Goal: Task Accomplishment & Management: Use online tool/utility

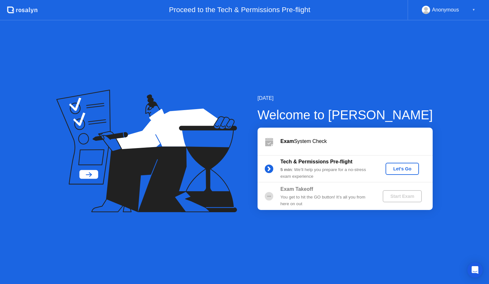
click at [401, 169] on div "Let's Go" at bounding box center [402, 168] width 28 height 5
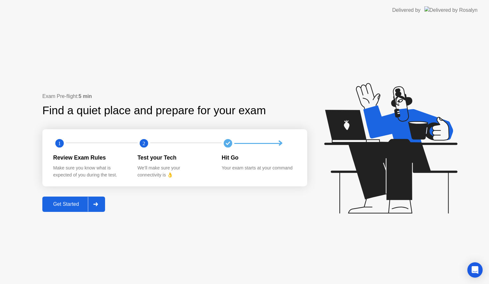
click at [81, 202] on div "Get Started" at bounding box center [66, 204] width 44 height 6
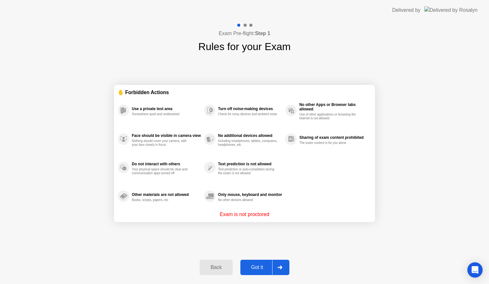
click at [259, 268] on div "Got it" at bounding box center [257, 267] width 30 height 6
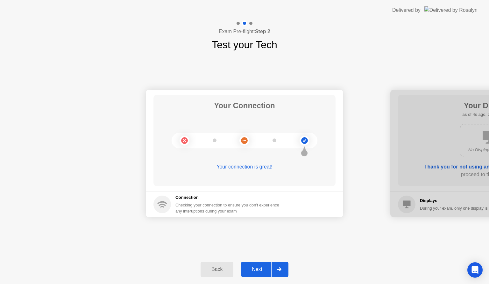
click at [257, 268] on div "Next" at bounding box center [257, 269] width 28 height 6
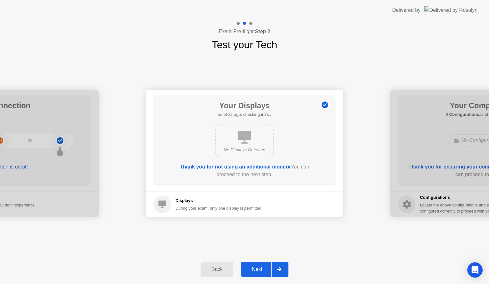
click at [257, 264] on button "Next" at bounding box center [264, 268] width 47 height 15
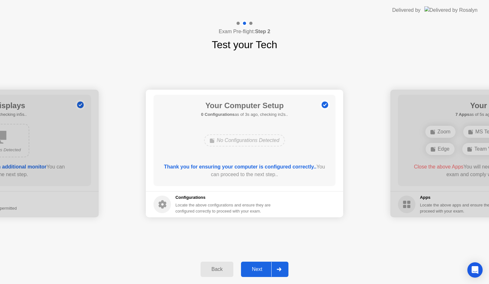
click at [261, 266] on div "Next" at bounding box center [257, 269] width 28 height 6
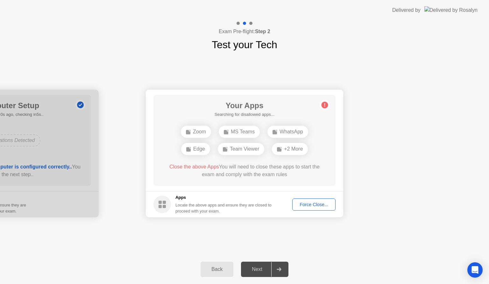
click at [312, 203] on div "Force Close..." at bounding box center [314, 204] width 39 height 5
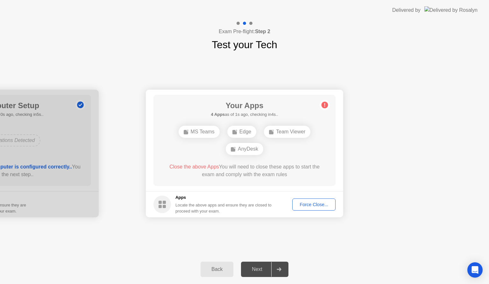
click at [306, 198] on button "Force Close..." at bounding box center [313, 204] width 43 height 12
click at [313, 204] on div "Force Close..." at bounding box center [314, 204] width 39 height 5
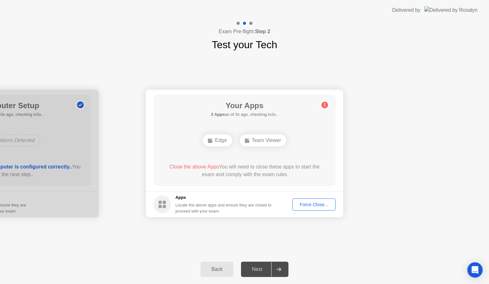
click at [449, 2] on div "Delivered by" at bounding box center [435, 10] width 85 height 20
drag, startPoint x: 449, startPoint y: 2, endPoint x: 452, endPoint y: -6, distance: 8.4
click at [452, 0] on html "Delivered by Exam Pre-flight: Step 2 Test your Tech Your Connection Your connec…" at bounding box center [244, 142] width 489 height 284
click at [307, 202] on div "Force Close..." at bounding box center [314, 204] width 39 height 5
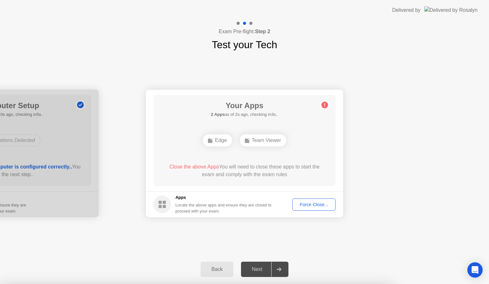
click at [308, 203] on div "Force Close..." at bounding box center [314, 204] width 39 height 5
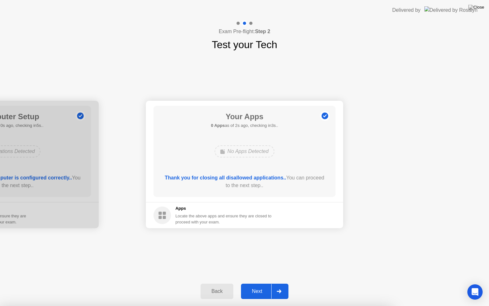
click at [262, 283] on div "Next" at bounding box center [257, 291] width 28 height 6
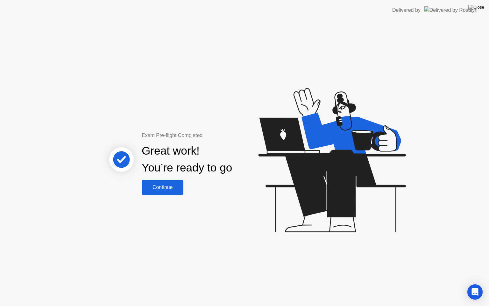
click at [195, 205] on div "Exam Pre-flight Completed Great work! You’re ready to go Continue" at bounding box center [244, 162] width 489 height 285
click at [160, 183] on button "Continue" at bounding box center [163, 187] width 42 height 15
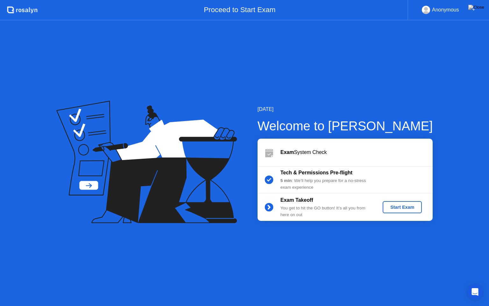
click at [399, 205] on div "Start Exam" at bounding box center [403, 207] width 34 height 5
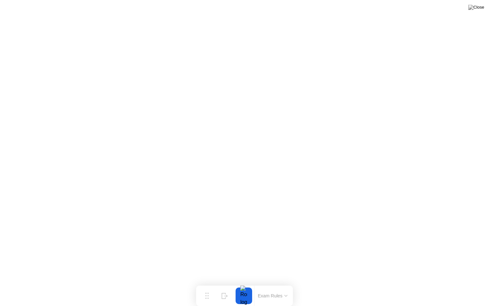
click at [280, 283] on button "Exam Rules" at bounding box center [273, 296] width 34 height 6
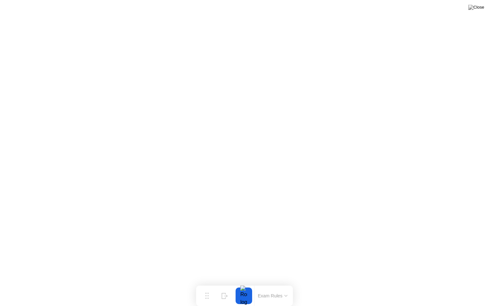
click at [270, 283] on button "Exam Rules" at bounding box center [273, 296] width 34 height 6
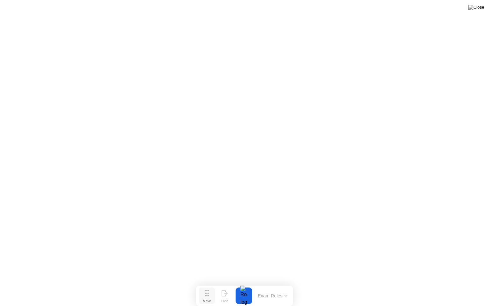
click at [208, 283] on div "Move" at bounding box center [207, 301] width 8 height 4
click at [220, 283] on button "Hide" at bounding box center [225, 295] width 17 height 17
click at [480, 6] on img at bounding box center [477, 7] width 16 height 5
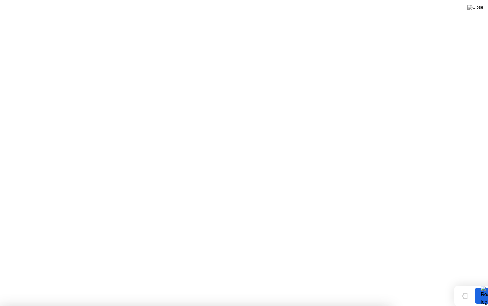
click at [480, 6] on img at bounding box center [477, 7] width 16 height 5
